Goal: Information Seeking & Learning: Learn about a topic

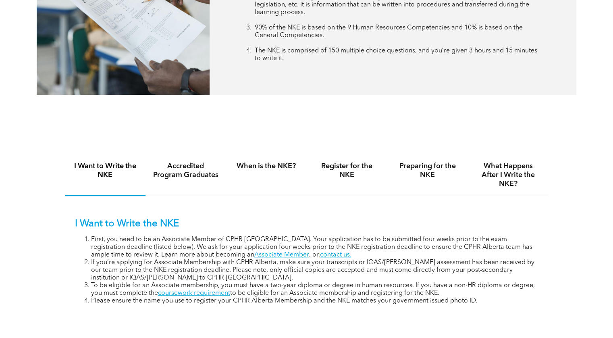
scroll to position [463, 0]
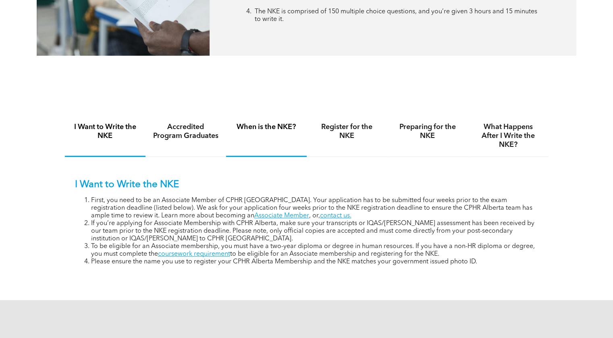
click at [264, 131] on h4 "When is the NKE?" at bounding box center [266, 127] width 66 height 9
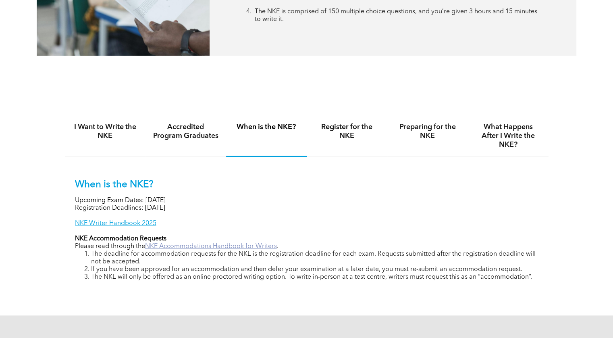
click at [198, 246] on link "NKE Accommodations Handbook for Writers" at bounding box center [211, 246] width 132 height 6
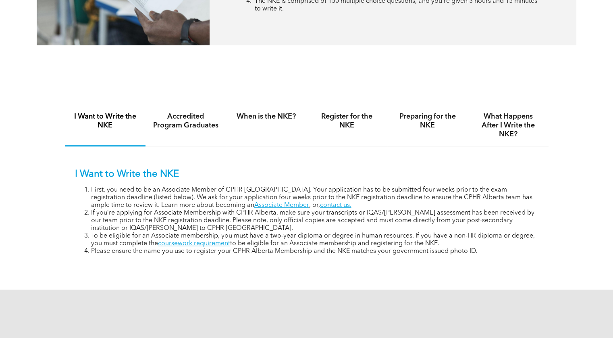
scroll to position [463, 0]
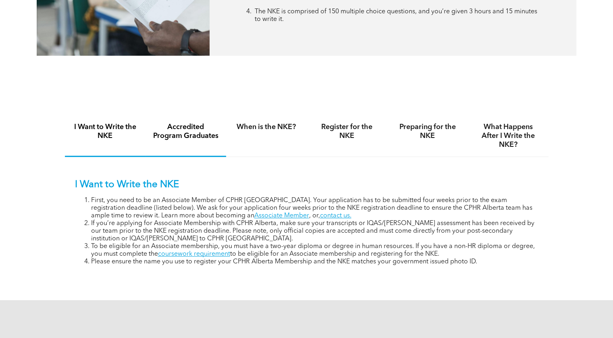
click at [187, 132] on h4 "Accredited Program Graduates" at bounding box center [186, 132] width 66 height 18
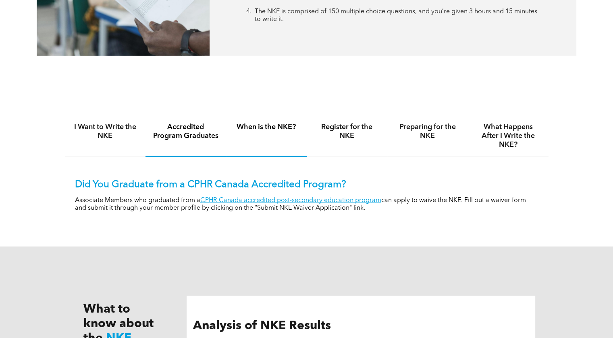
click at [275, 121] on div "When is the NKE?" at bounding box center [266, 136] width 81 height 42
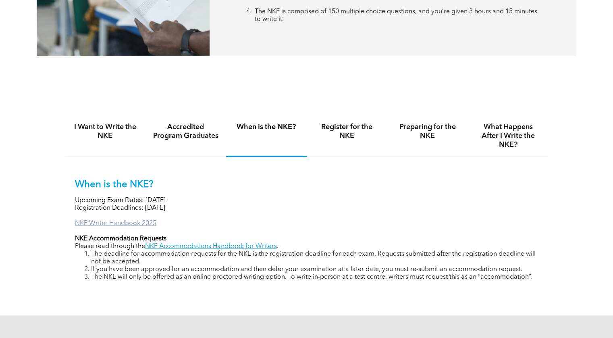
click at [129, 223] on link "NKE Writer Handbook 2025" at bounding box center [115, 223] width 81 height 6
click at [351, 138] on h4 "Register for the NKE" at bounding box center [347, 132] width 66 height 18
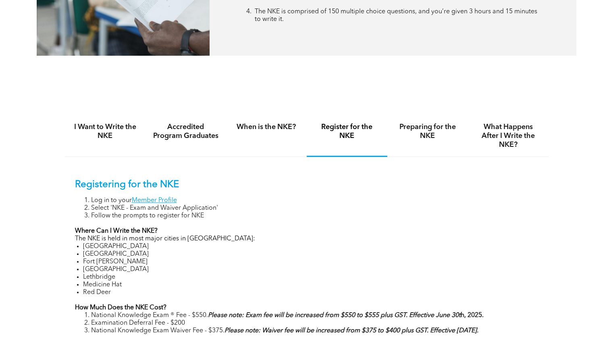
click at [284, 241] on p "The NKE is held in most major cities in [GEOGRAPHIC_DATA]:" at bounding box center [307, 239] width 464 height 8
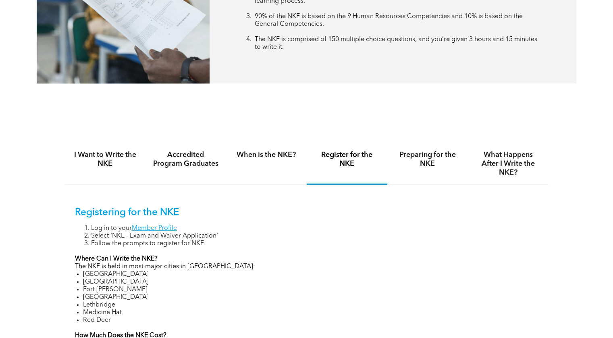
scroll to position [431, 0]
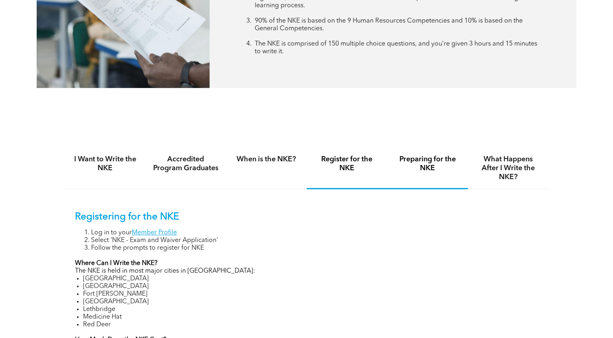
click at [442, 167] on h4 "Preparing for the NKE" at bounding box center [428, 164] width 66 height 18
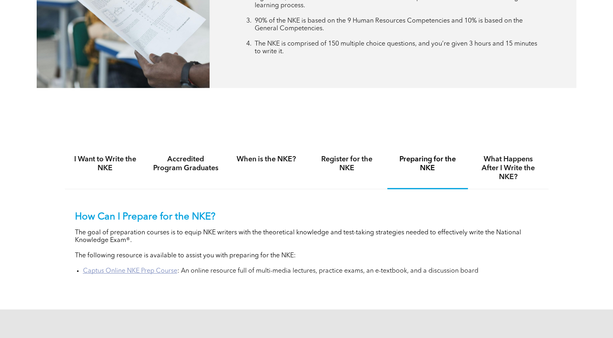
click at [148, 273] on link "Captus Online NKE Prep Course" at bounding box center [130, 271] width 94 height 6
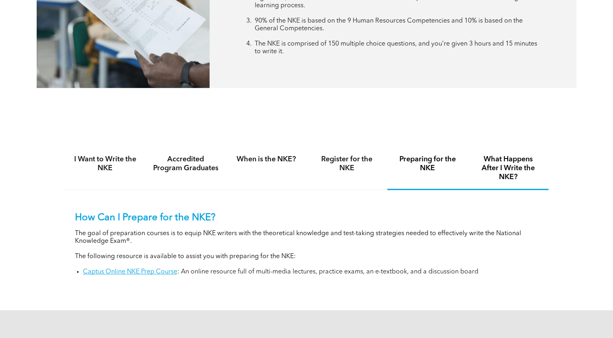
click at [511, 167] on h4 "What Happens After I Write the NKE?" at bounding box center [508, 168] width 66 height 27
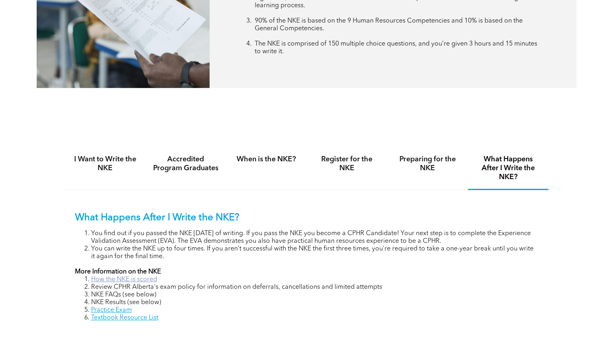
click at [138, 282] on link "How the NKE is scored" at bounding box center [124, 279] width 66 height 6
